Goal: Information Seeking & Learning: Learn about a topic

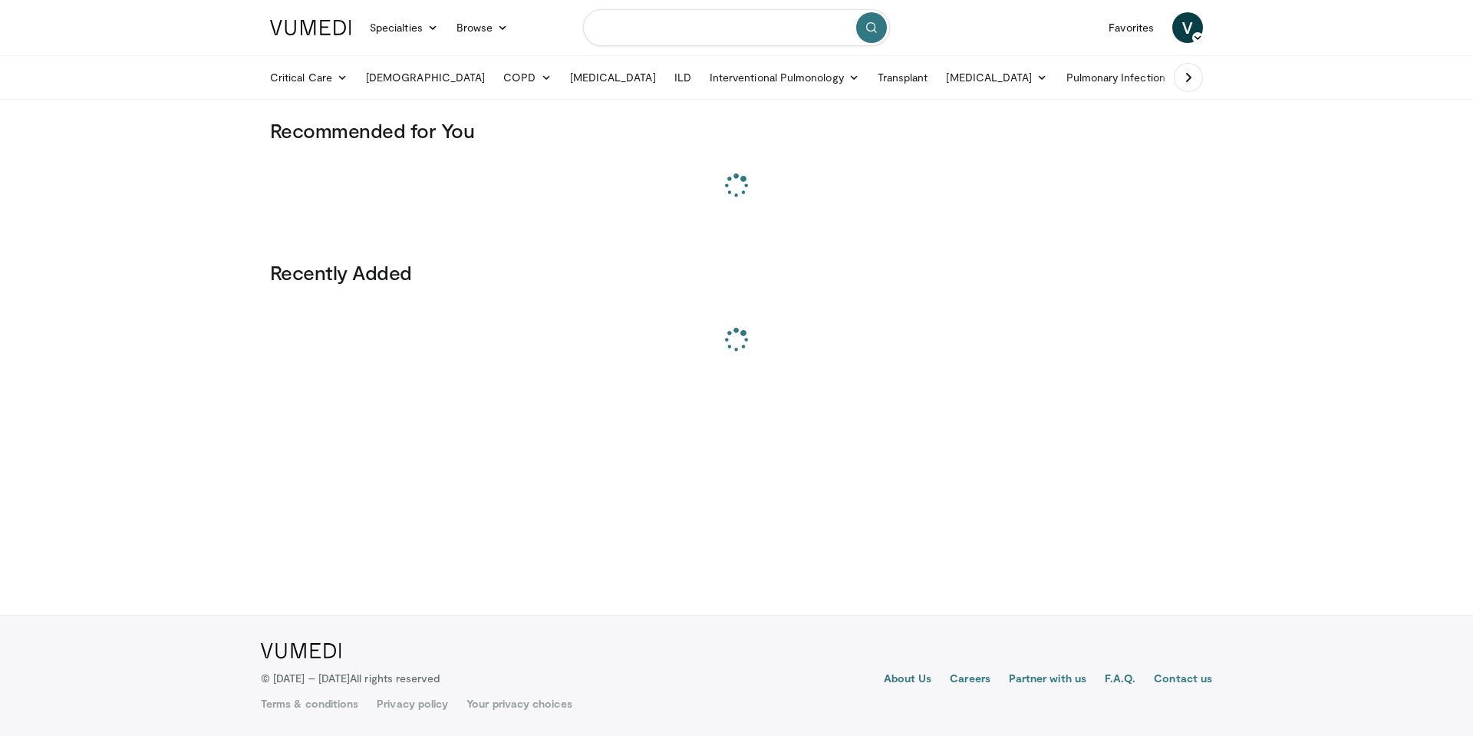
click at [670, 28] on input "Search topics, interventions" at bounding box center [736, 27] width 307 height 37
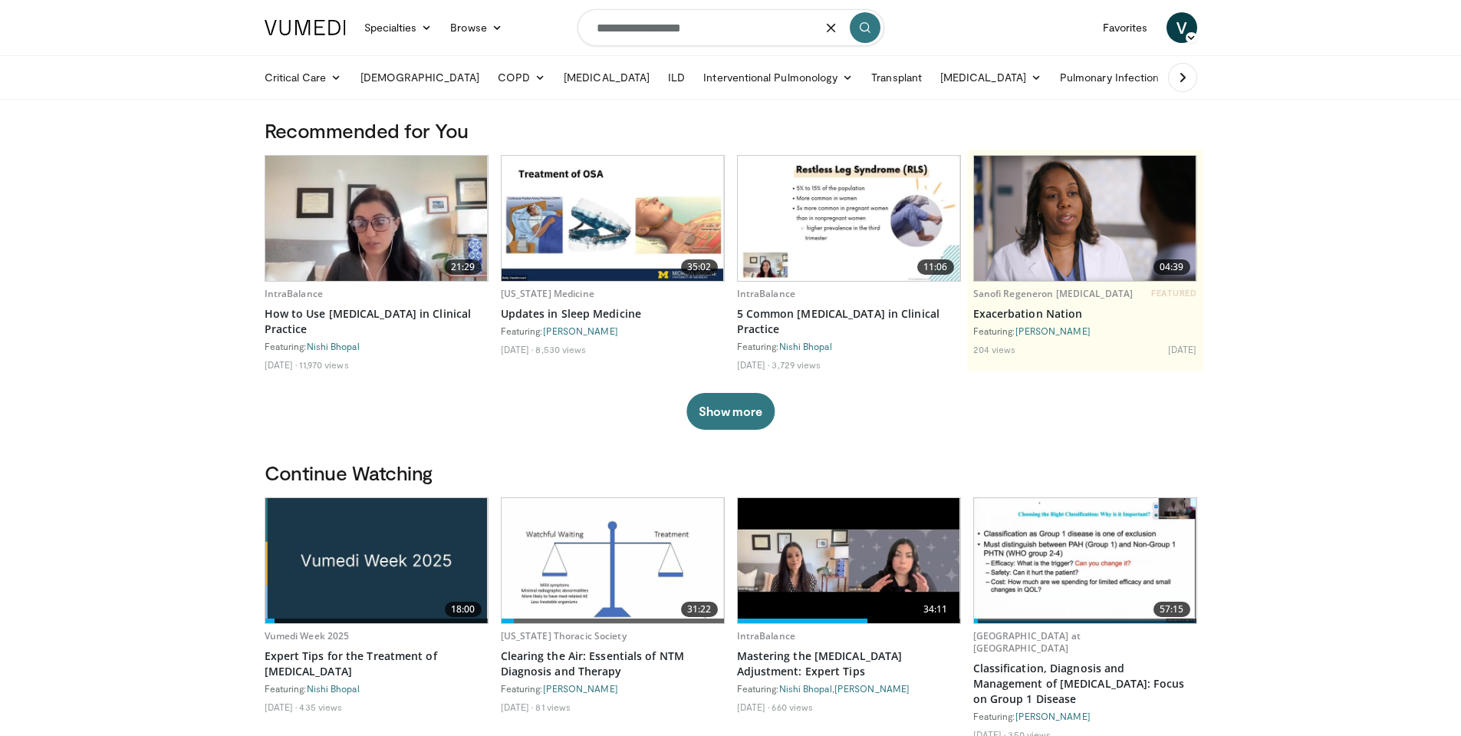
type input "**********"
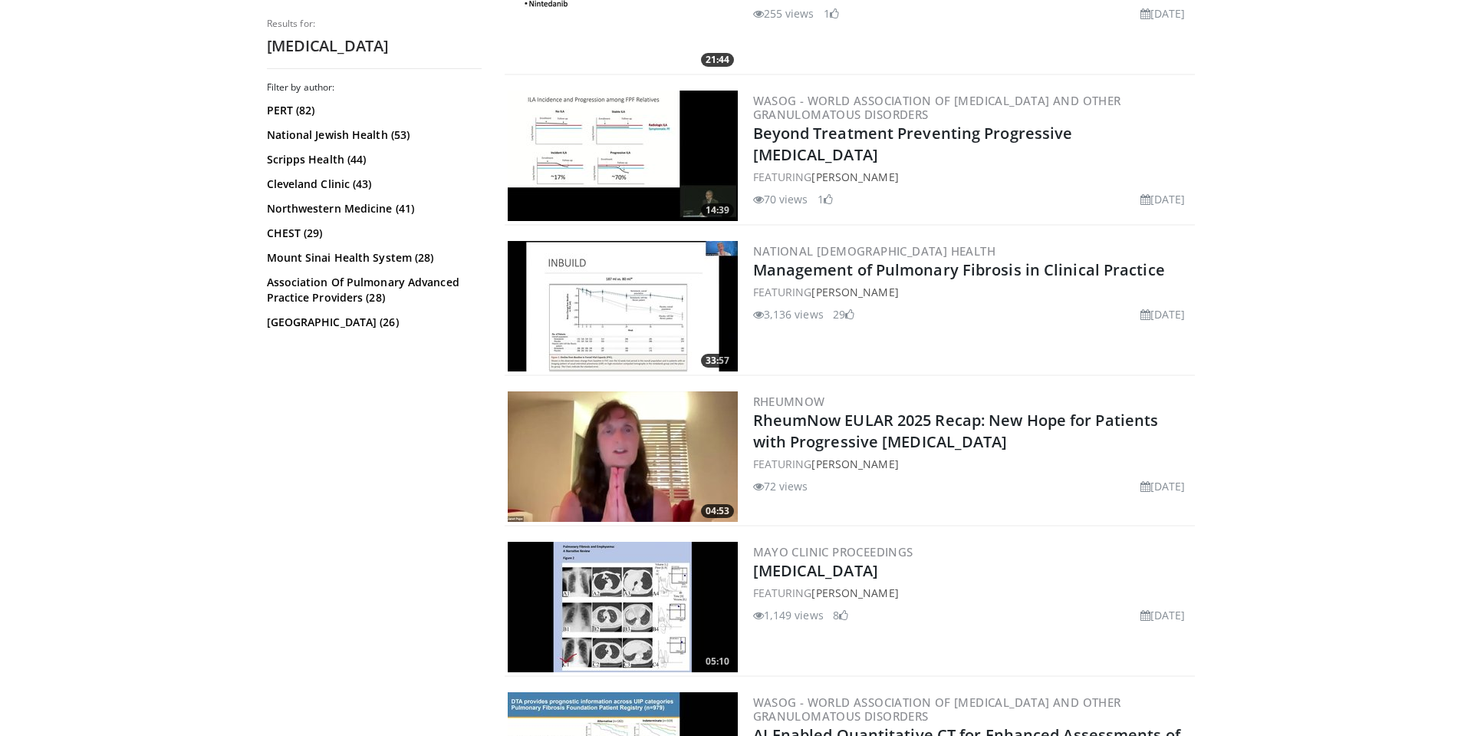
scroll to position [1764, 0]
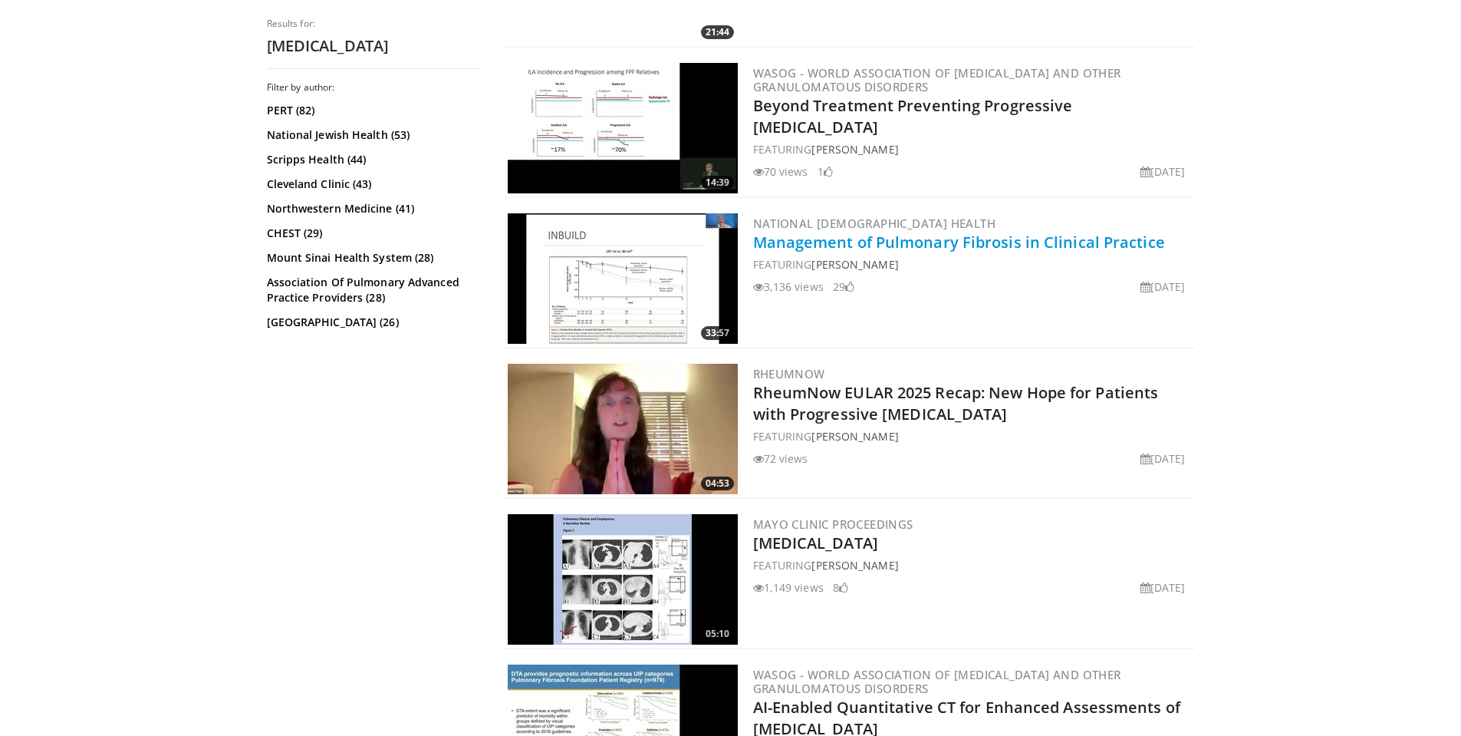
click at [1012, 245] on link "Management of Pulmonary Fibrosis in Clinical Practice" at bounding box center [959, 242] width 412 height 21
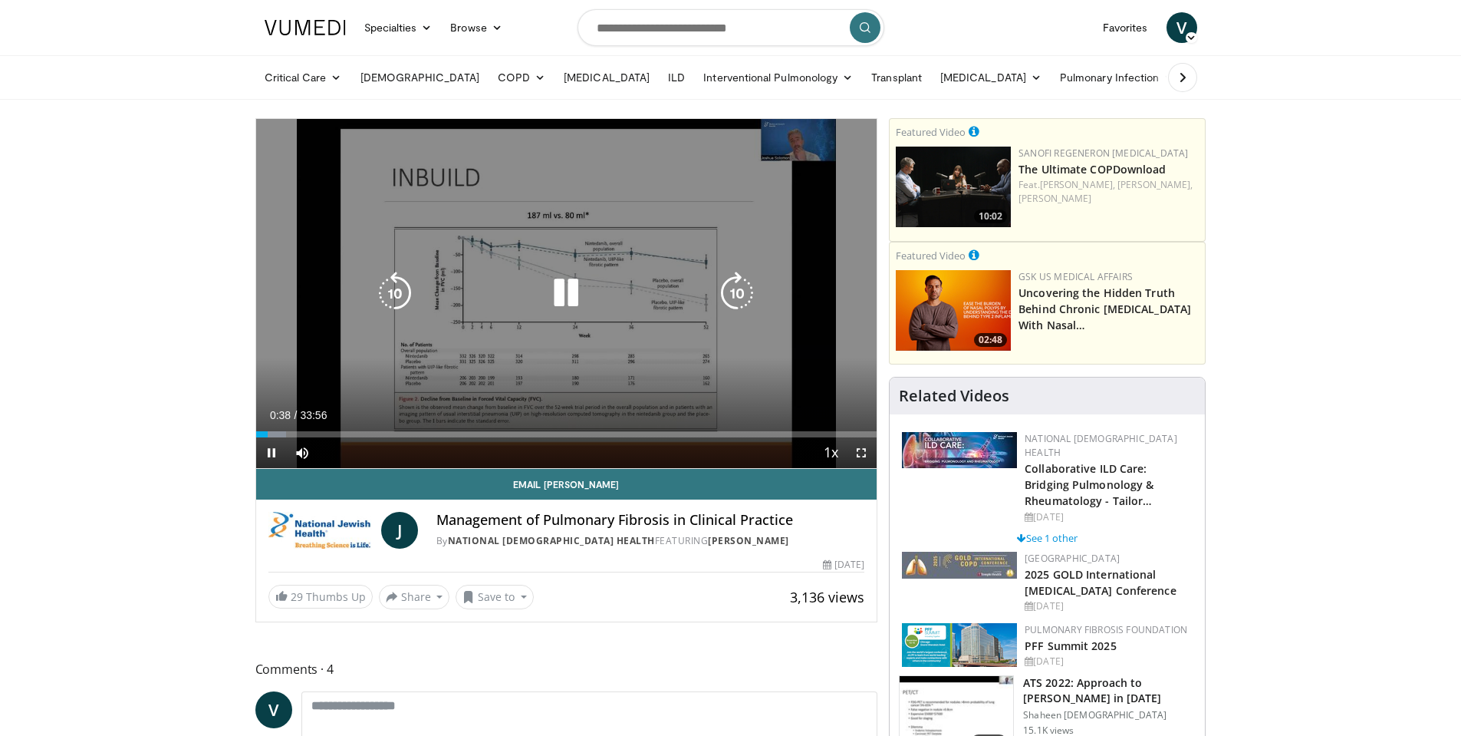
click at [561, 293] on icon "Video Player" at bounding box center [566, 293] width 43 height 43
click at [555, 288] on icon "Video Player" at bounding box center [566, 293] width 43 height 43
drag, startPoint x: 564, startPoint y: 287, endPoint x: 611, endPoint y: 194, distance: 104.0
click at [564, 287] on icon "Video Player" at bounding box center [566, 293] width 43 height 43
